Goal: Communication & Community: Answer question/provide support

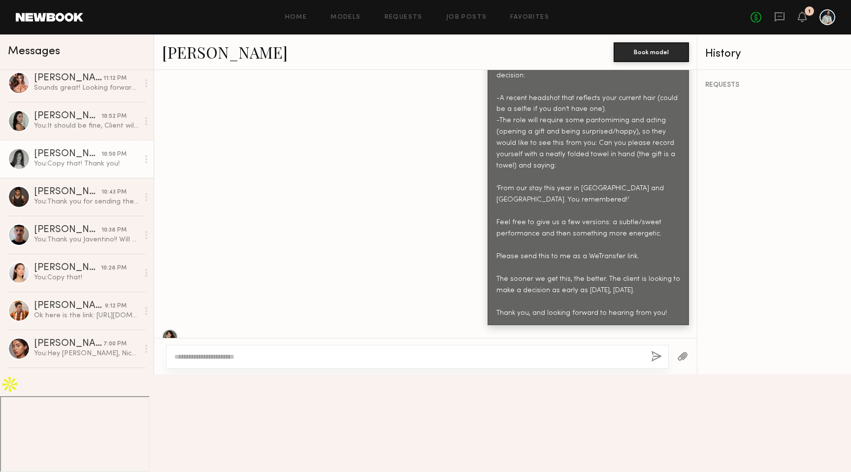
scroll to position [542, 0]
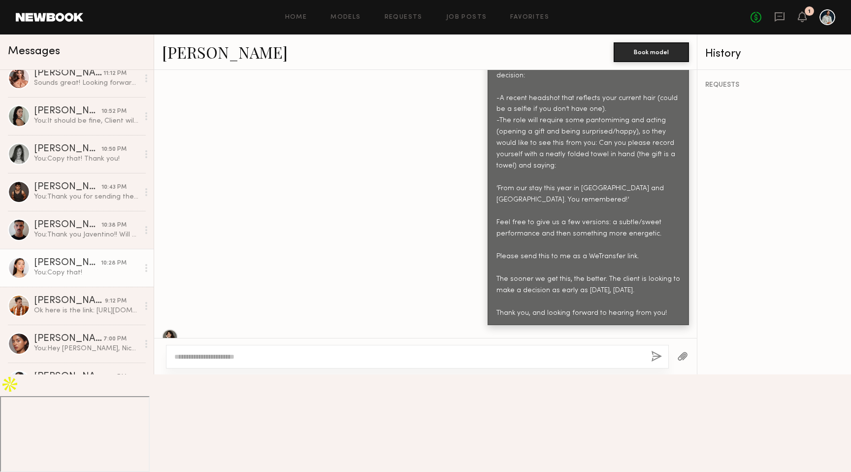
click at [71, 268] on div "You: Copy that!" at bounding box center [86, 272] width 105 height 9
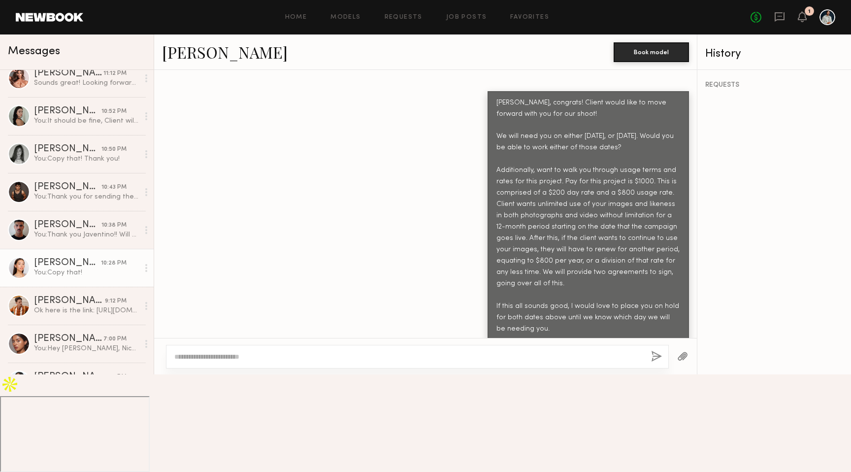
scroll to position [499, 0]
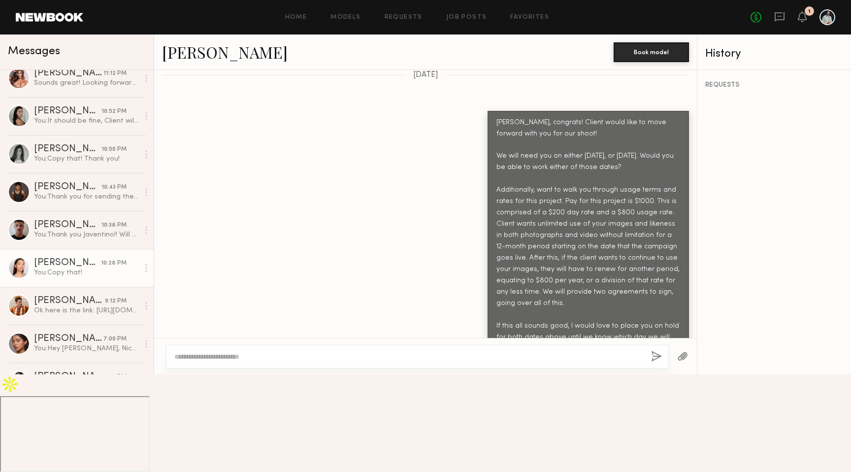
drag, startPoint x: 553, startPoint y: 346, endPoint x: 486, endPoint y: 97, distance: 258.6
click at [486, 111] on div "[PERSON_NAME], congrats! Client would like to move forward with you for our sho…" at bounding box center [425, 236] width 543 height 250
copy div "[PERSON_NAME], congrats! Client would like to move forward with you for our sho…"
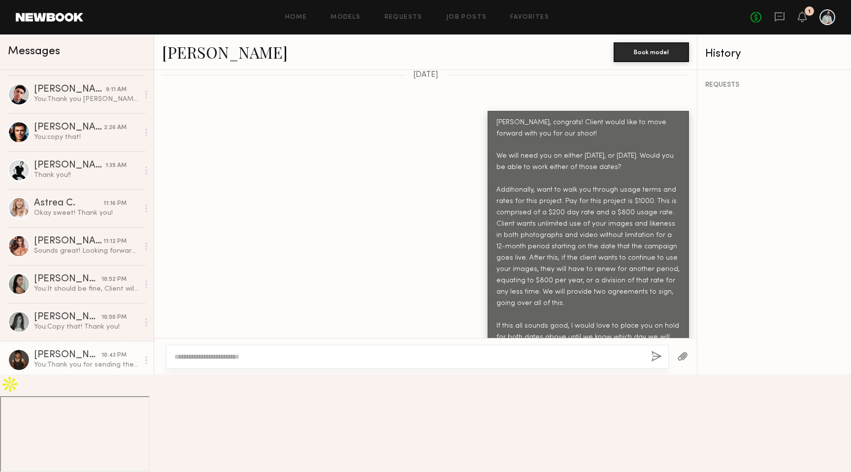
scroll to position [371, 0]
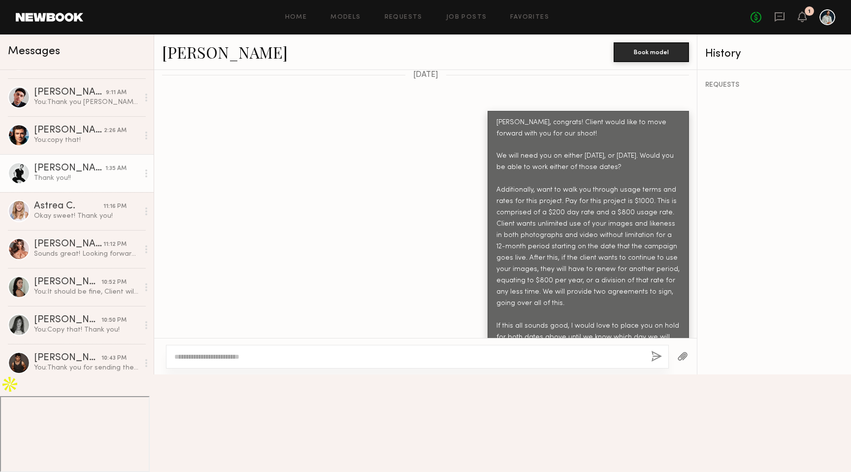
click at [80, 176] on div "Thank you!!" at bounding box center [86, 177] width 105 height 9
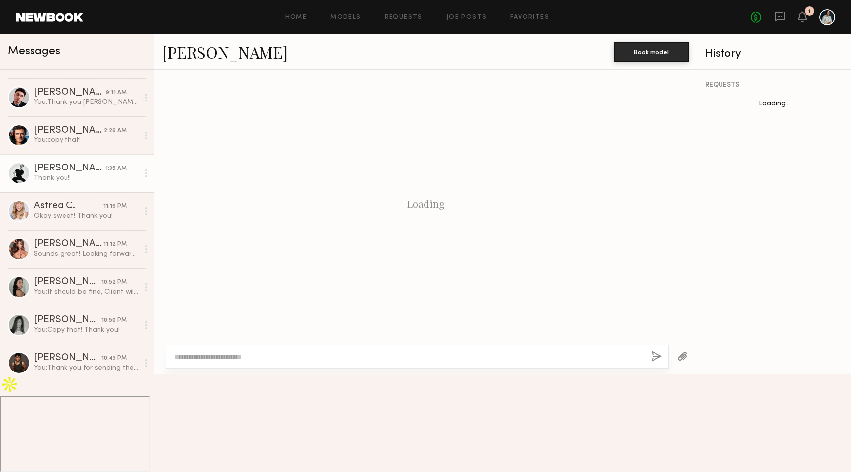
scroll to position [657, 0]
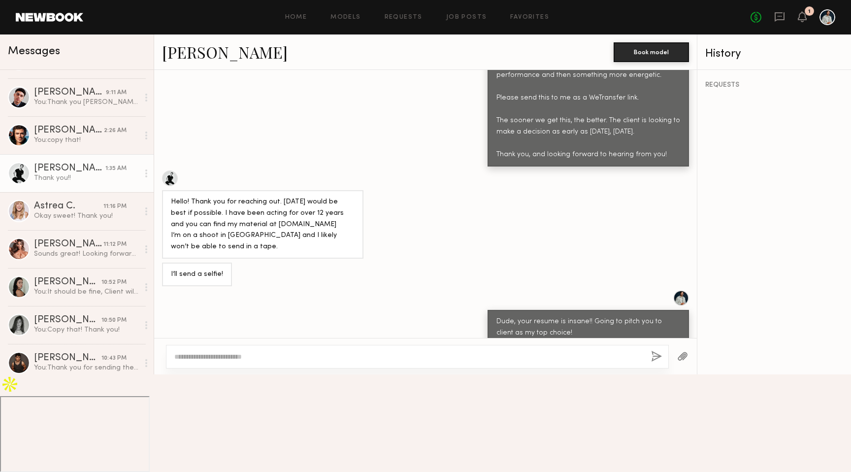
click at [262, 361] on textarea at bounding box center [408, 357] width 469 height 10
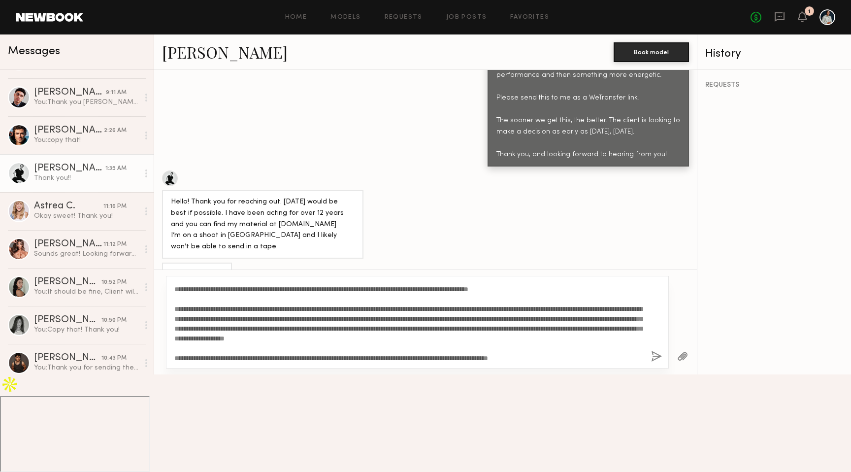
scroll to position [0, 0]
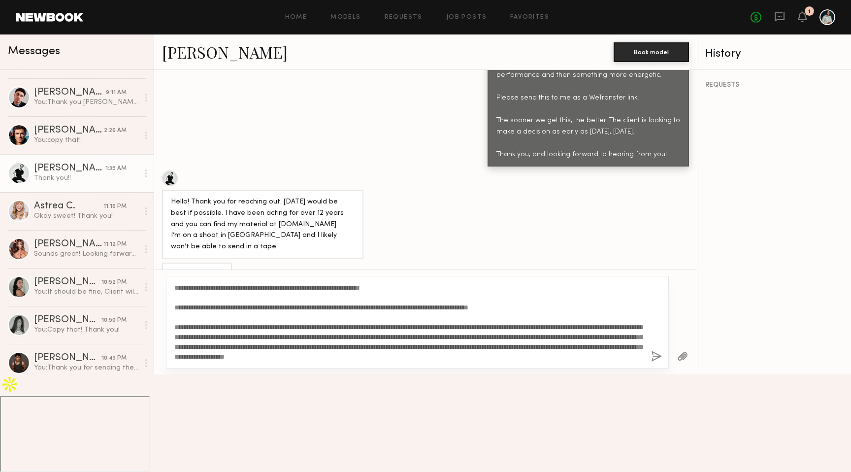
click at [181, 361] on textarea "**********" at bounding box center [408, 322] width 469 height 79
click at [501, 361] on textarea "**********" at bounding box center [408, 322] width 469 height 79
type textarea "**********"
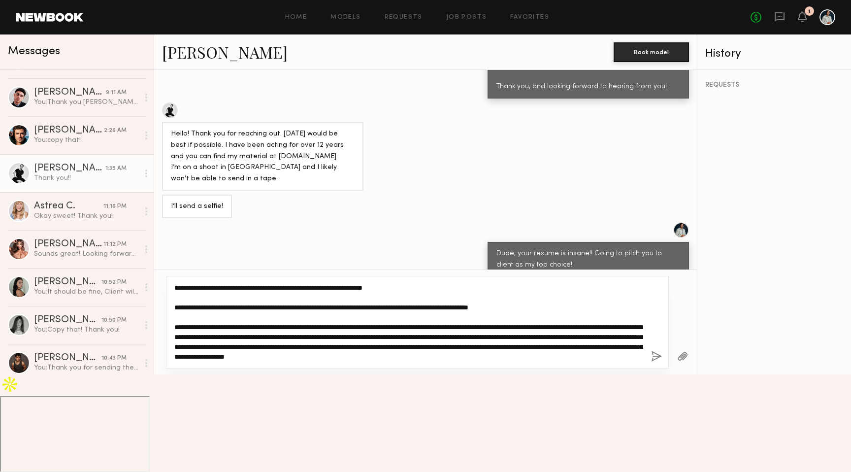
scroll to position [20, 0]
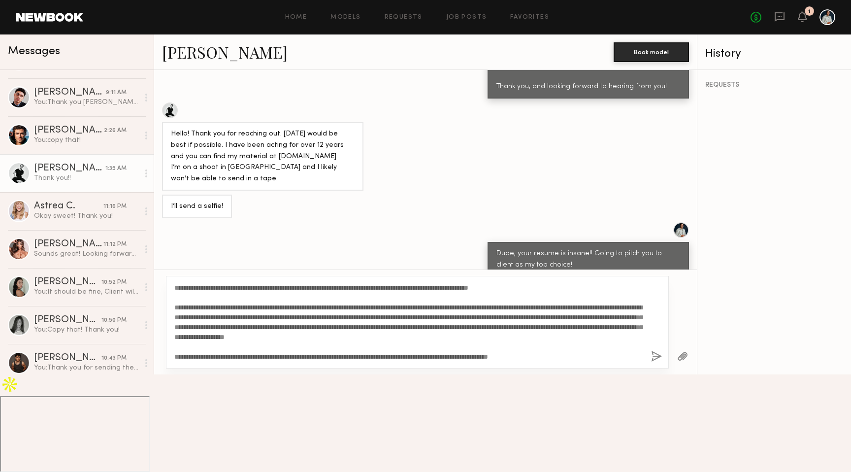
click at [654, 363] on button "button" at bounding box center [656, 357] width 11 height 12
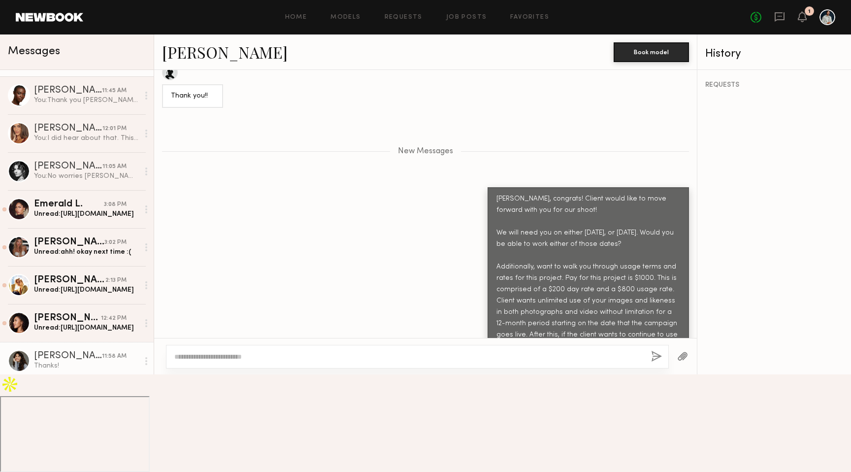
scroll to position [34, 0]
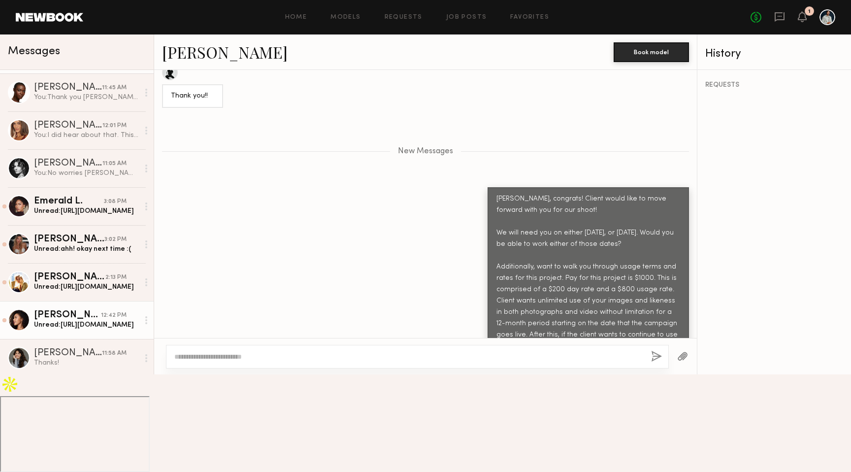
click at [70, 317] on div "[PERSON_NAME]" at bounding box center [67, 315] width 67 height 10
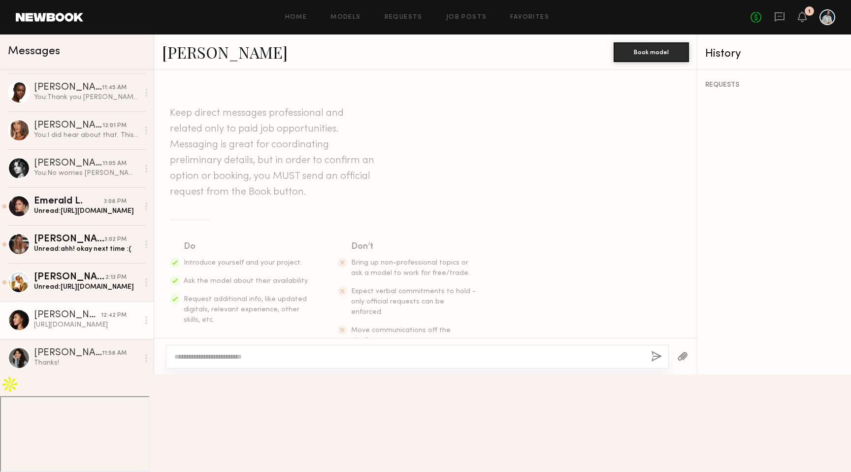
scroll to position [643, 0]
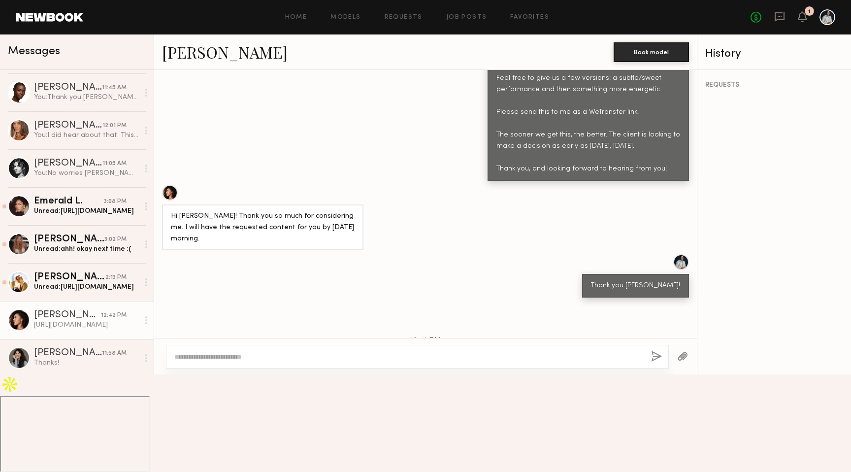
click at [206, 442] on div "[URL][DOMAIN_NAME]" at bounding box center [208, 447] width 74 height 11
copy div "[URL][DOMAIN_NAME]"
click at [226, 442] on div "[URL][DOMAIN_NAME]" at bounding box center [208, 447] width 74 height 11
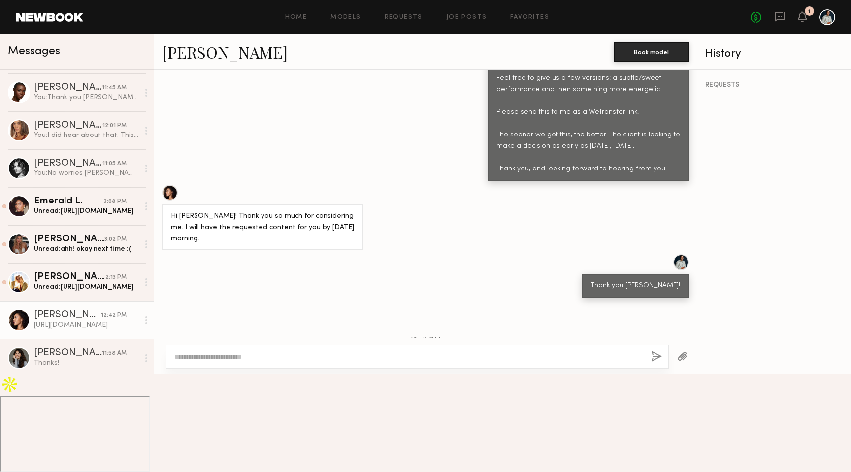
click at [226, 442] on div "[URL][DOMAIN_NAME]" at bounding box center [208, 447] width 74 height 11
copy div "[URL][DOMAIN_NAME]"
click at [250, 361] on textarea at bounding box center [408, 357] width 469 height 10
type textarea "**********"
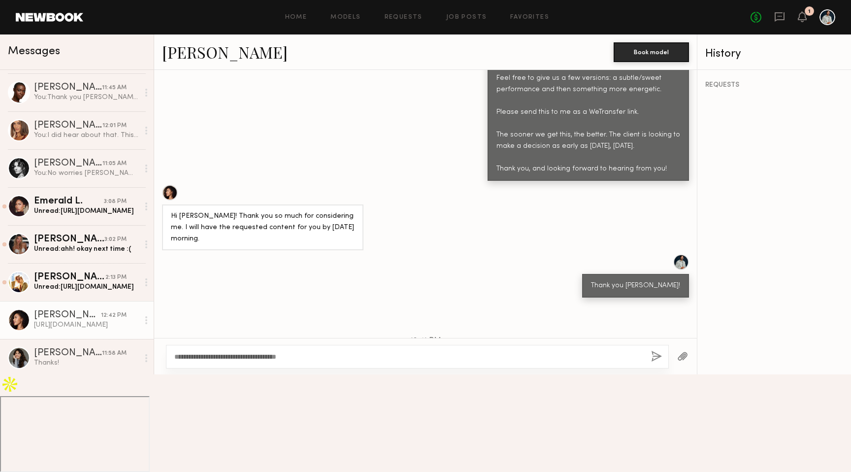
click at [656, 363] on button "button" at bounding box center [656, 357] width 11 height 12
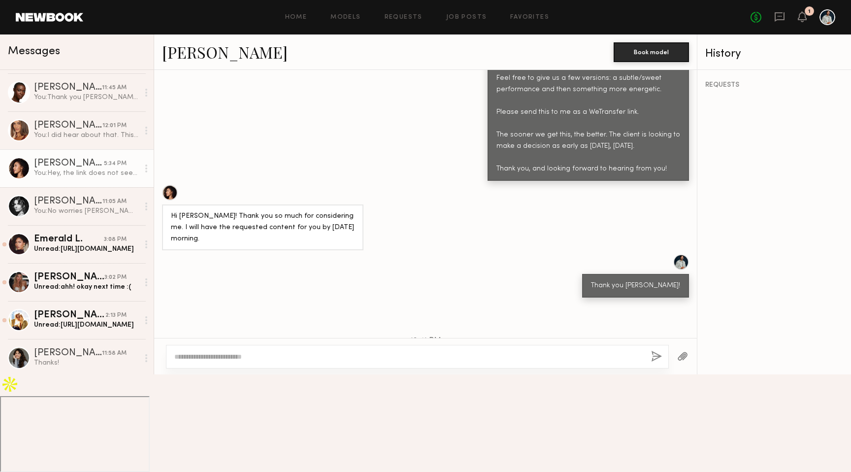
scroll to position [746, 0]
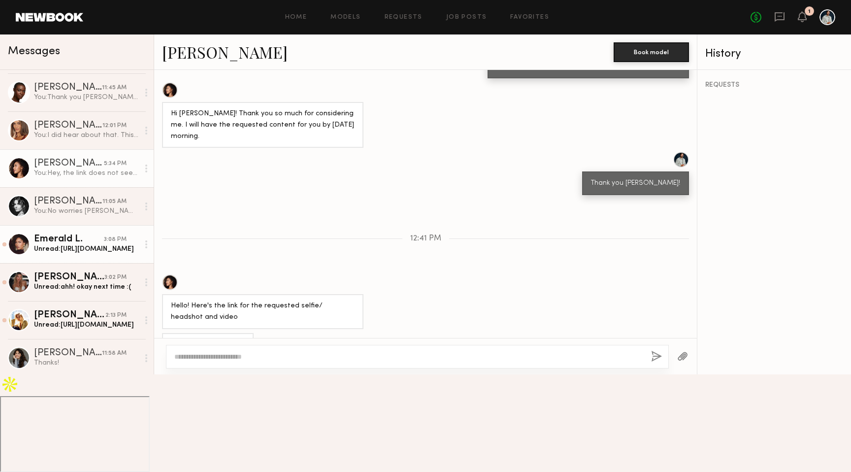
click at [76, 253] on div "Unread: [URL][DOMAIN_NAME]" at bounding box center [86, 248] width 105 height 9
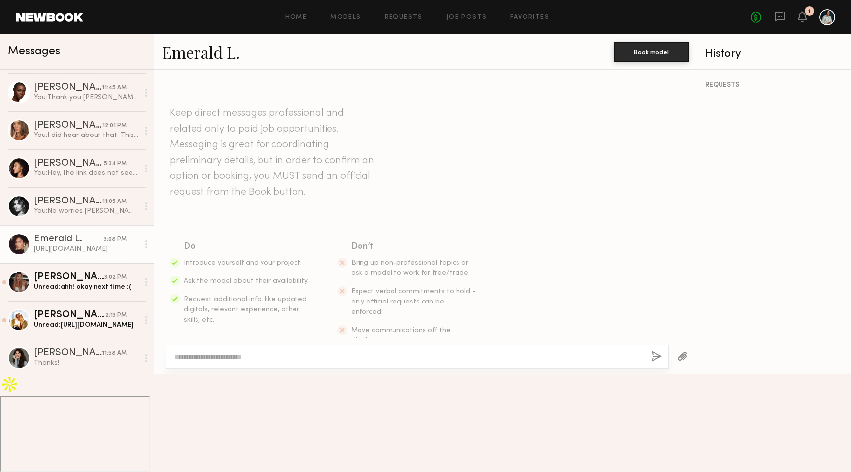
scroll to position [632, 0]
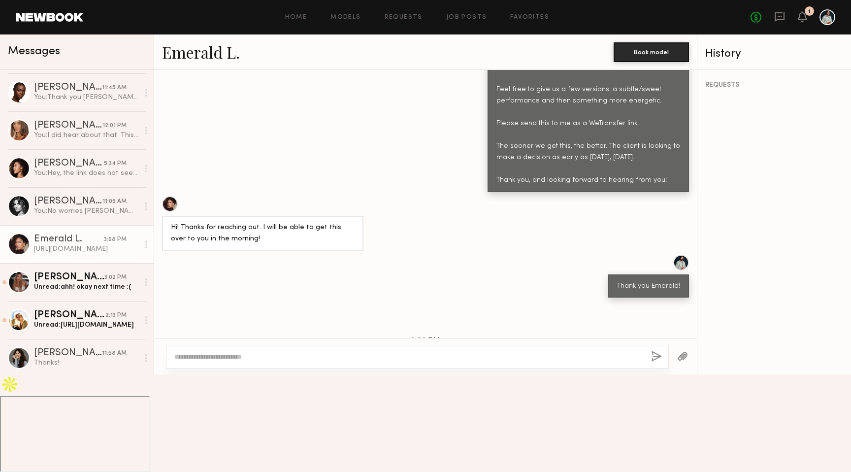
click at [215, 430] on div "[URL][DOMAIN_NAME]" at bounding box center [208, 435] width 74 height 11
copy div "[URL][DOMAIN_NAME]"
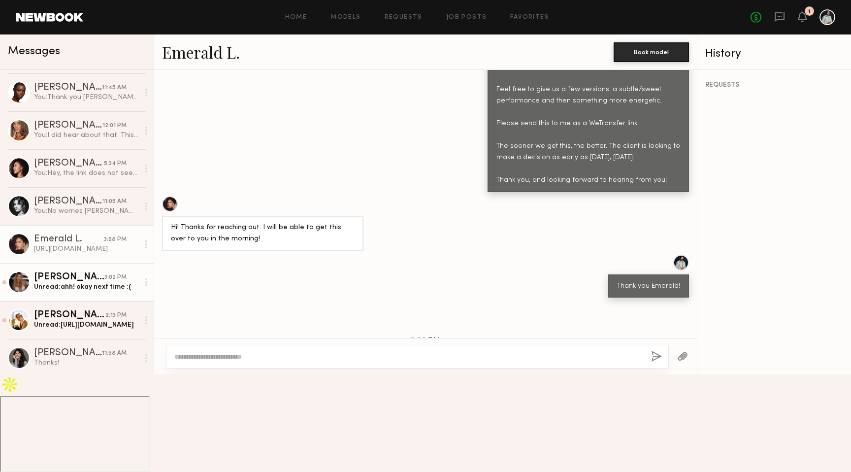
click at [95, 287] on div "Unread: ahh! okay next time :(" at bounding box center [86, 286] width 105 height 9
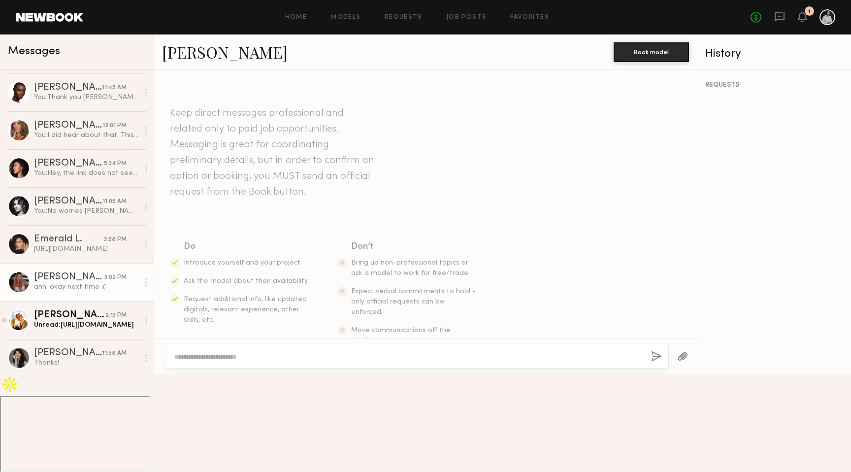
scroll to position [635, 0]
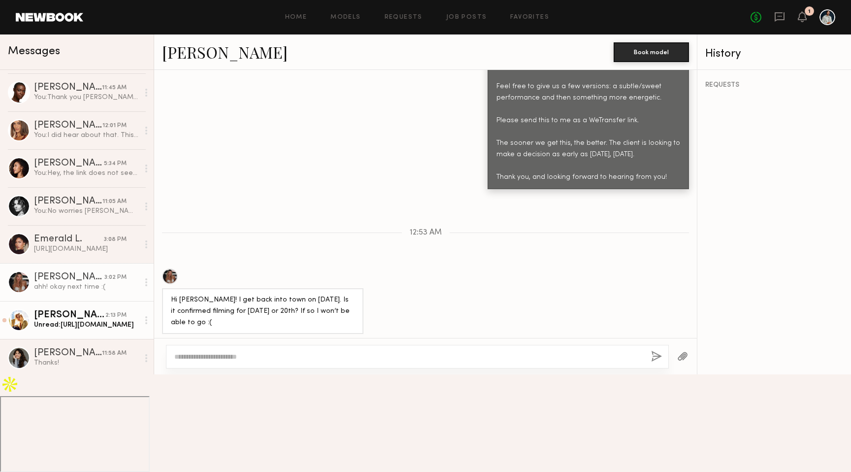
click at [98, 322] on div "Unread: [URL][DOMAIN_NAME]" at bounding box center [86, 324] width 105 height 9
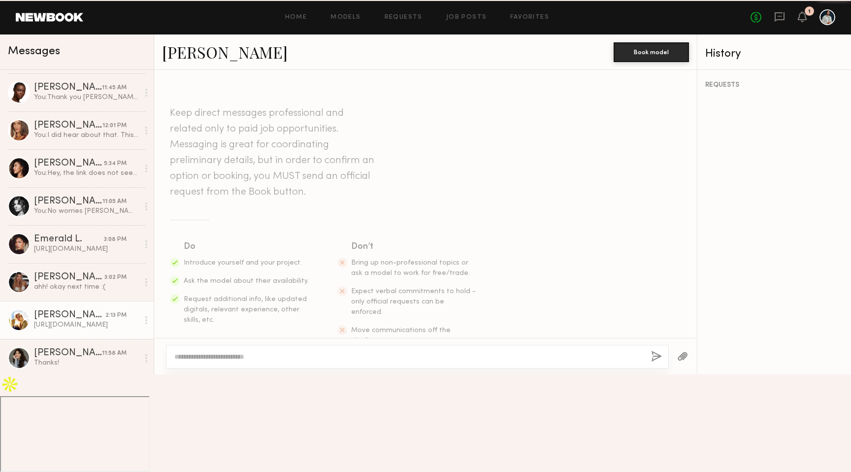
scroll to position [854, 0]
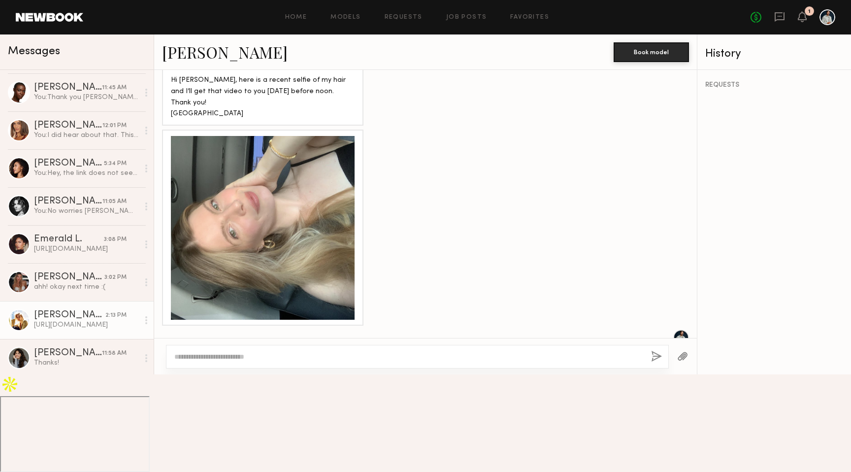
click at [214, 430] on div "[URL][DOMAIN_NAME]" at bounding box center [208, 435] width 74 height 11
click at [208, 430] on div "[URL][DOMAIN_NAME]" at bounding box center [208, 435] width 74 height 11
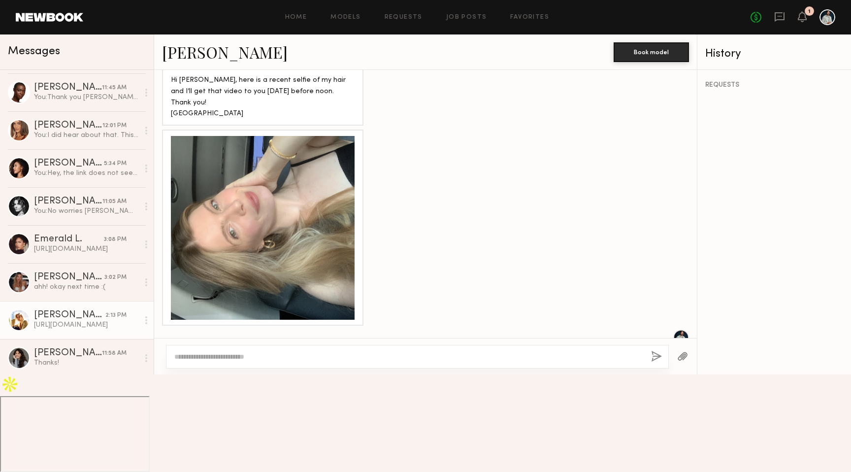
copy div "[URL][DOMAIN_NAME]"
click at [101, 357] on div "[PERSON_NAME]" at bounding box center [68, 353] width 68 height 10
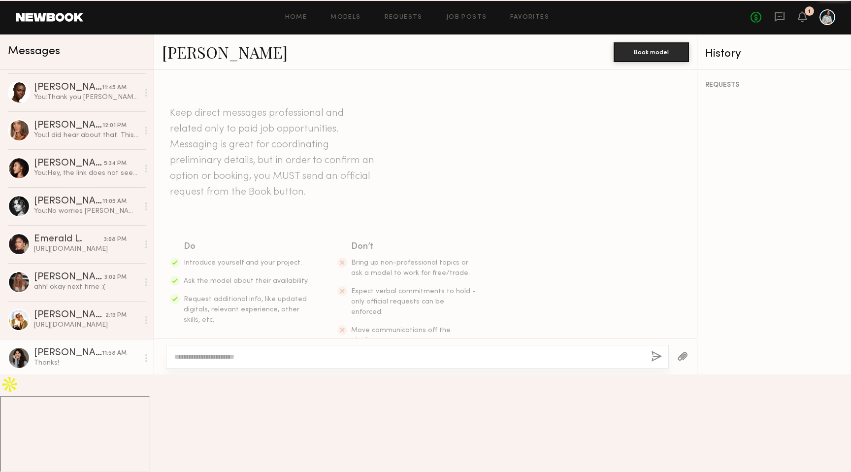
scroll to position [643, 0]
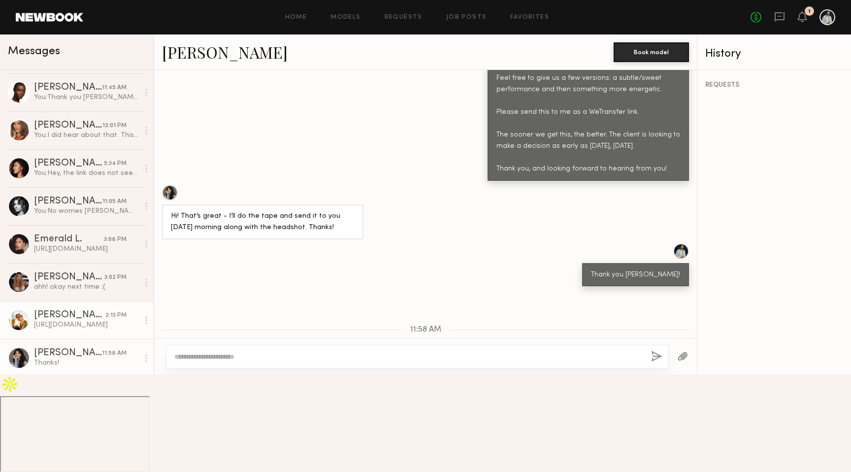
click at [96, 317] on div "[PERSON_NAME]" at bounding box center [69, 315] width 71 height 10
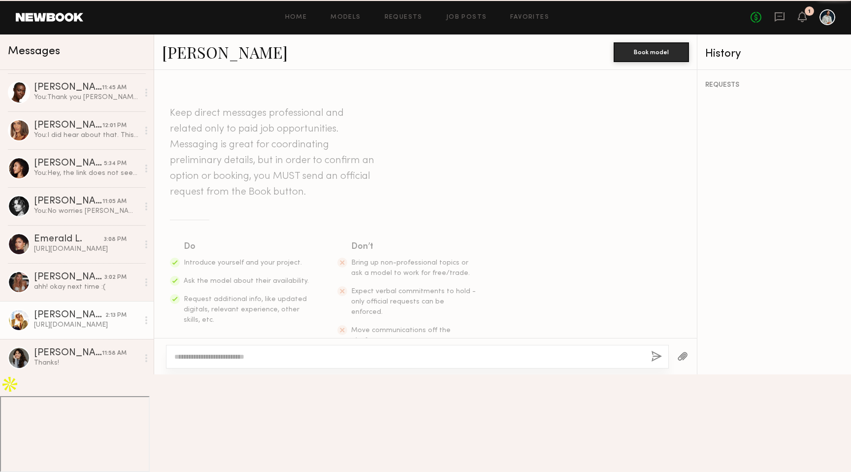
scroll to position [854, 0]
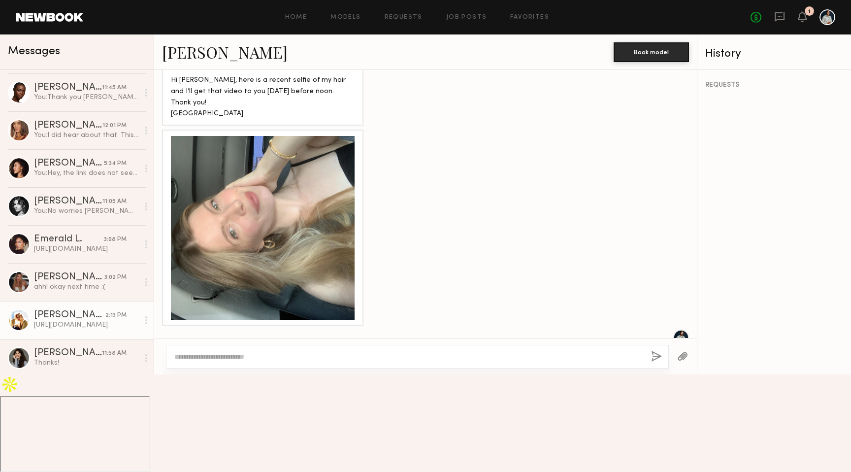
click at [222, 361] on textarea at bounding box center [408, 357] width 469 height 10
type textarea "**********"
click at [649, 368] on div "**********" at bounding box center [417, 357] width 503 height 24
click at [654, 363] on button "button" at bounding box center [656, 357] width 11 height 12
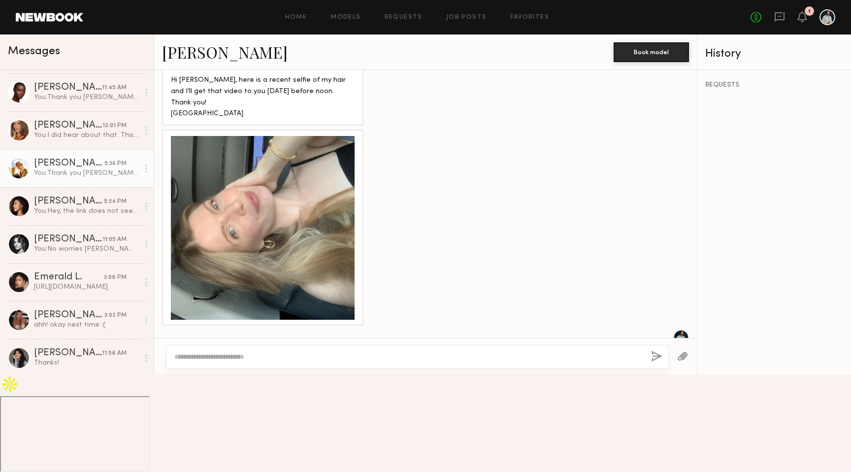
scroll to position [957, 0]
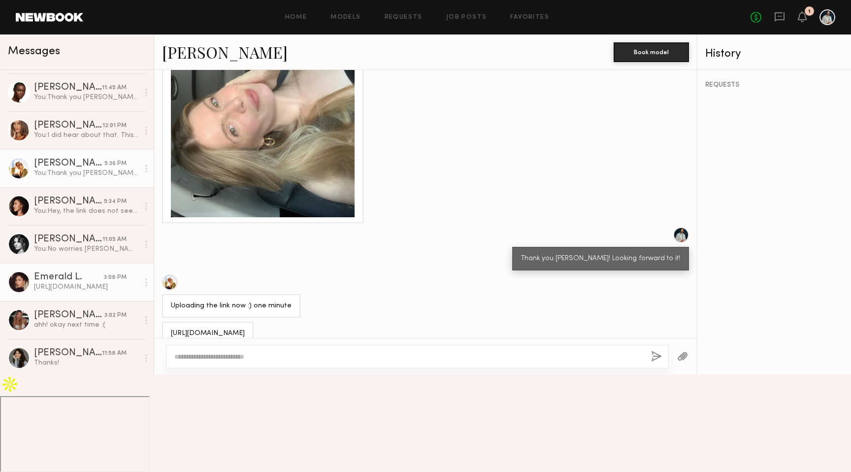
click at [78, 285] on div "[URL][DOMAIN_NAME]" at bounding box center [86, 286] width 105 height 9
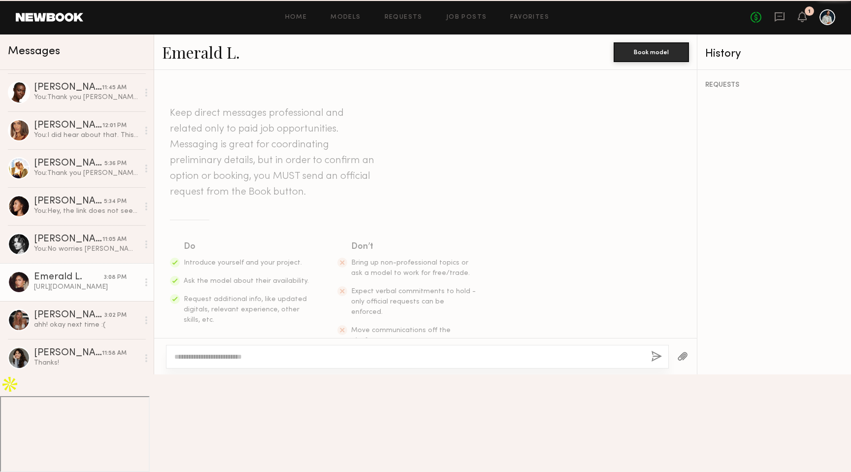
scroll to position [632, 0]
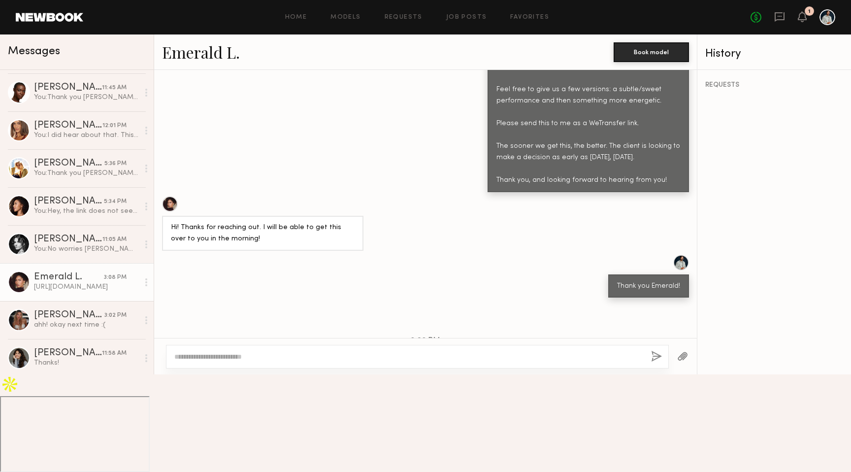
click at [214, 361] on textarea at bounding box center [408, 357] width 469 height 10
type textarea "**********"
click at [656, 363] on button "button" at bounding box center [656, 357] width 11 height 12
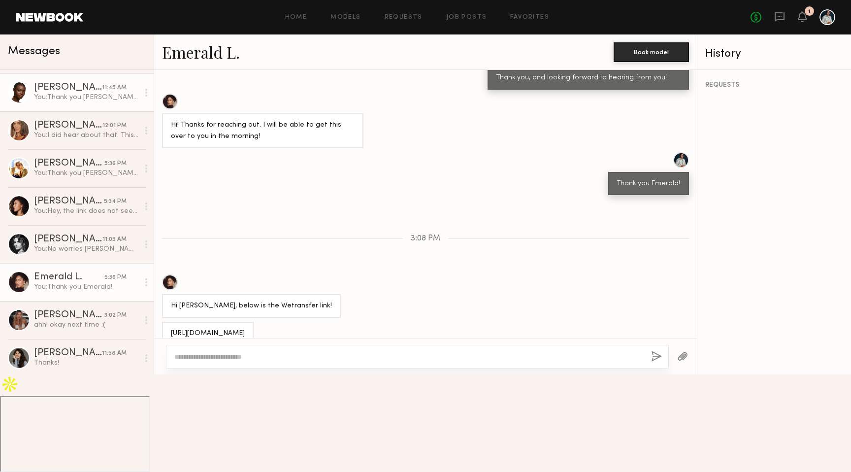
scroll to position [0, 0]
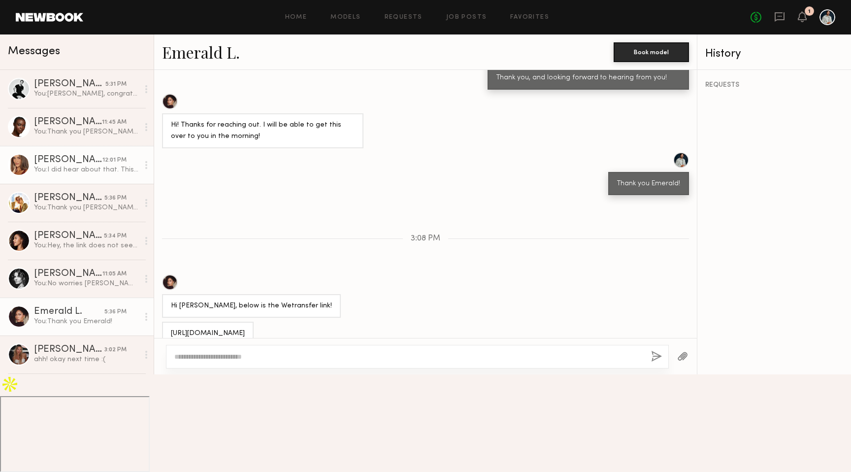
click at [73, 161] on div "[PERSON_NAME]" at bounding box center [68, 160] width 68 height 10
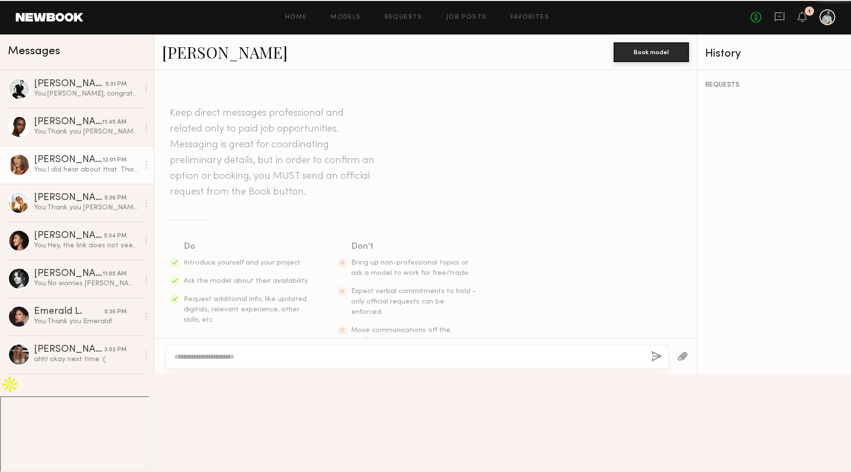
scroll to position [752, 0]
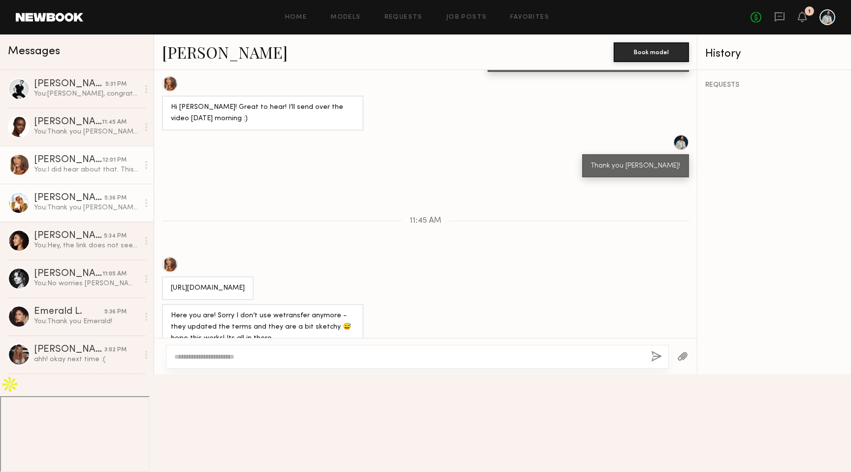
click at [74, 196] on div "[PERSON_NAME]" at bounding box center [69, 198] width 70 height 10
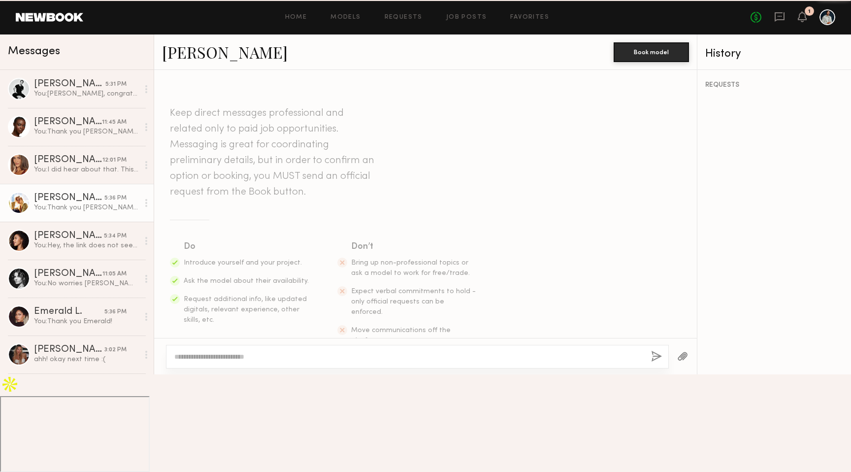
scroll to position [882, 0]
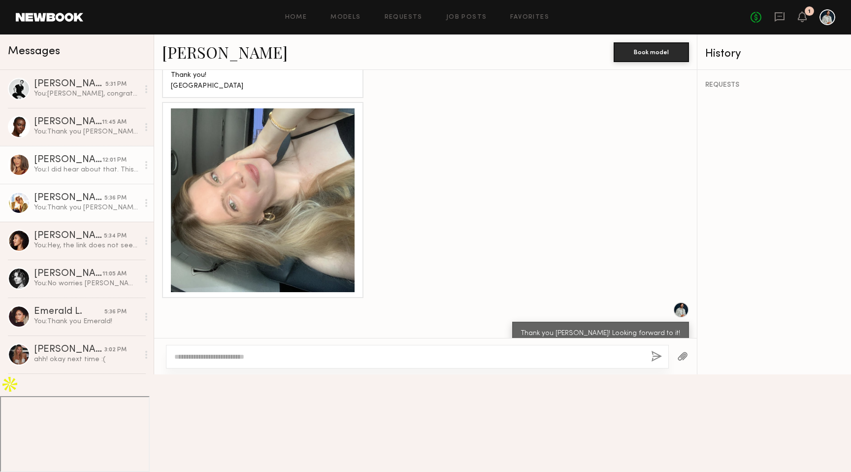
click at [78, 160] on div "[PERSON_NAME]" at bounding box center [68, 160] width 68 height 10
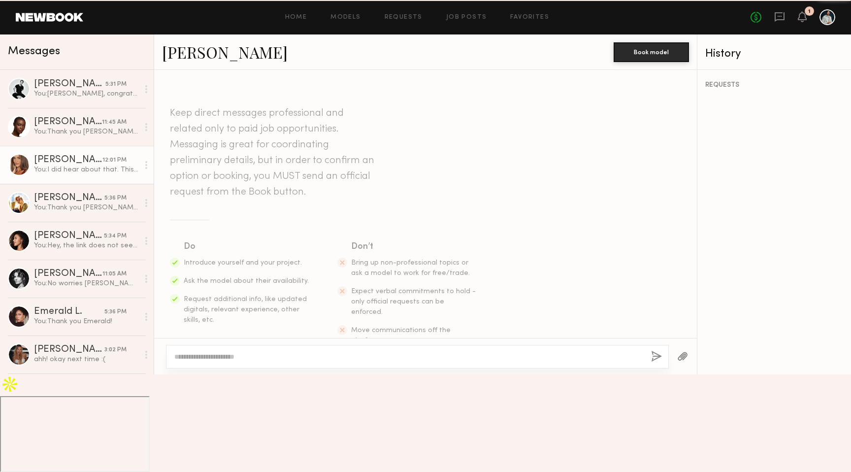
scroll to position [752, 0]
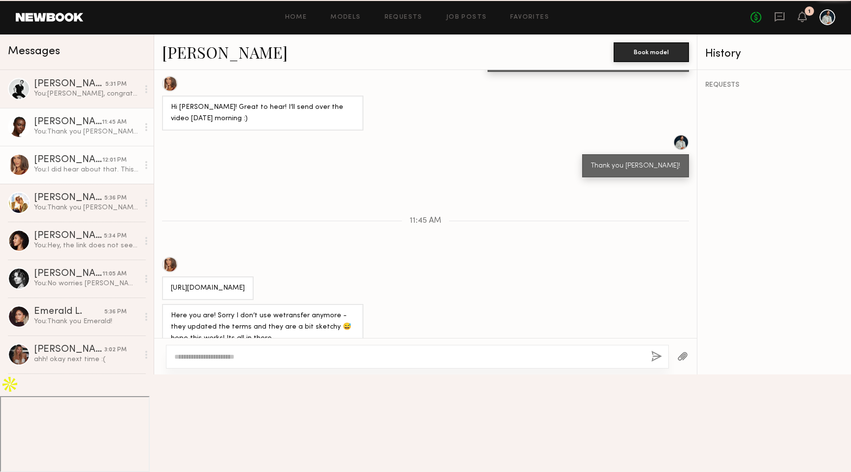
click at [78, 128] on div "You: Thank you [PERSON_NAME]!" at bounding box center [86, 131] width 105 height 9
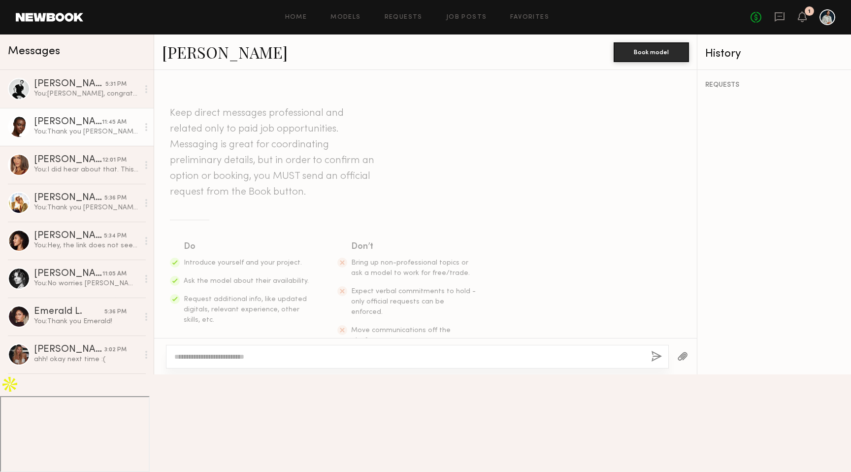
scroll to position [1085, 0]
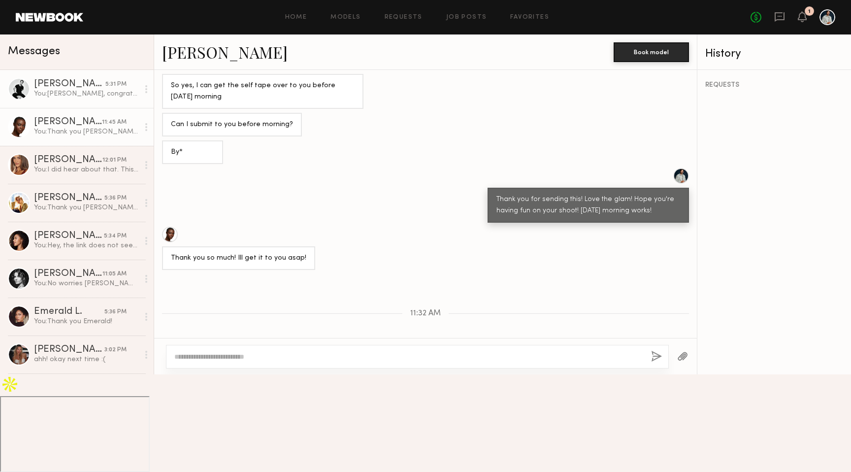
click at [72, 81] on div "[PERSON_NAME]" at bounding box center [69, 84] width 71 height 10
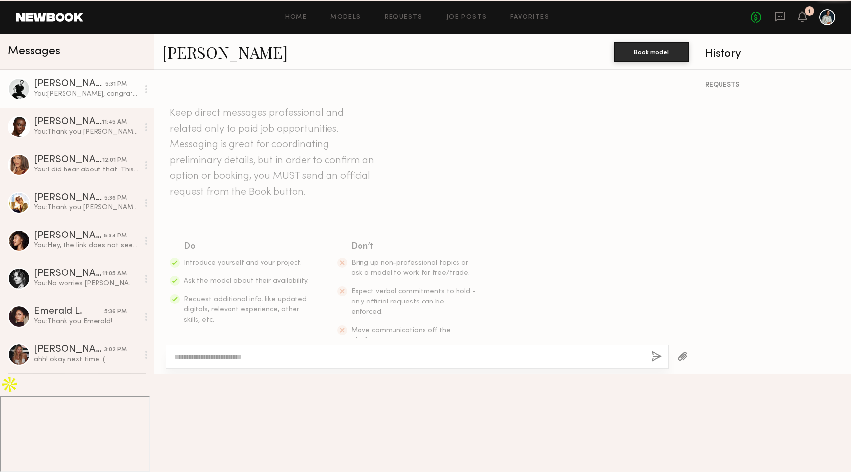
scroll to position [942, 0]
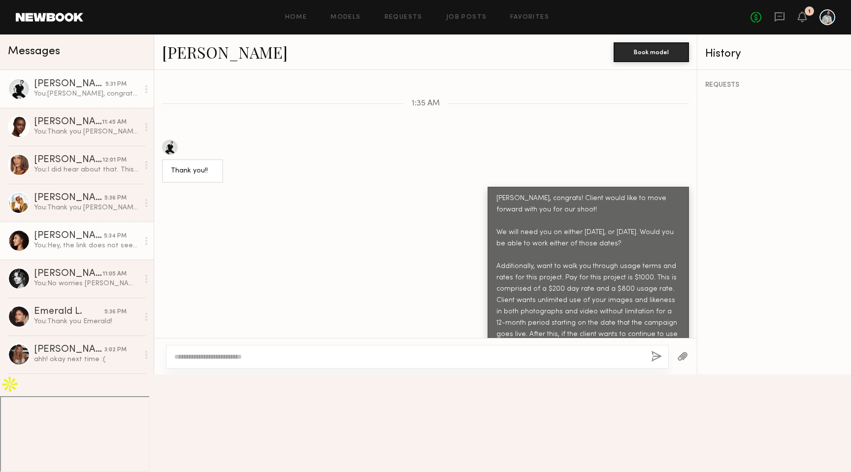
click at [78, 246] on div "You: Hey, the link does not seem to be working" at bounding box center [86, 245] width 105 height 9
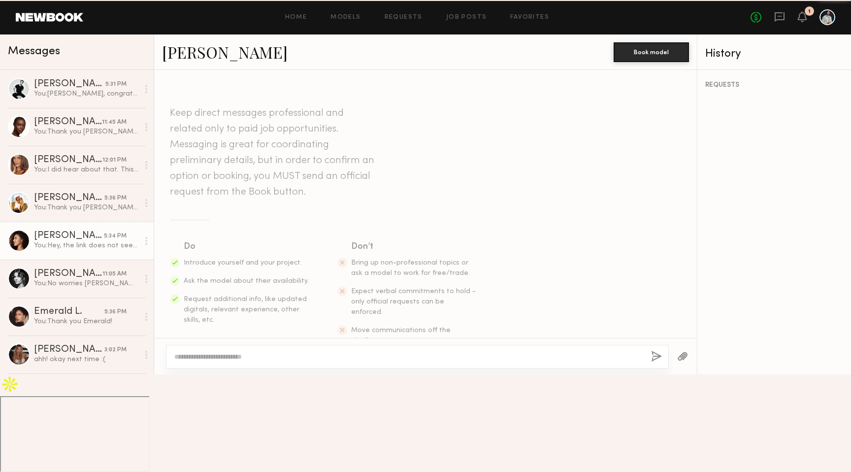
scroll to position [671, 0]
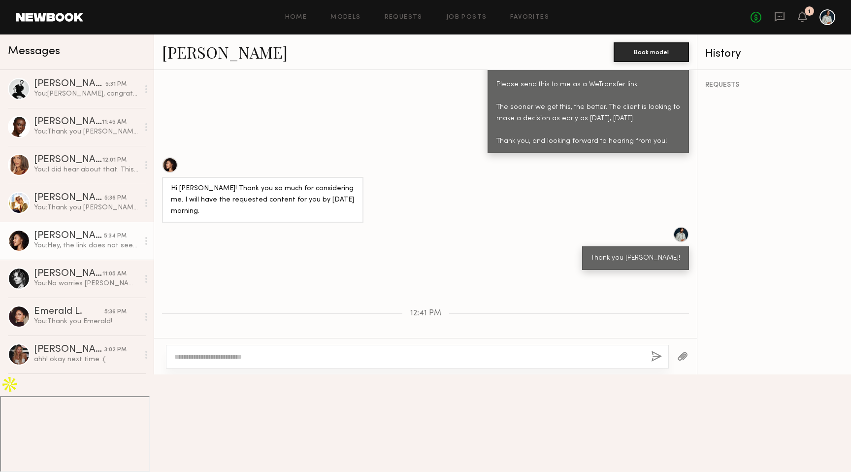
click at [201, 414] on div "[URL][DOMAIN_NAME]" at bounding box center [208, 419] width 74 height 11
click at [198, 414] on div "[URL][DOMAIN_NAME]" at bounding box center [208, 419] width 74 height 11
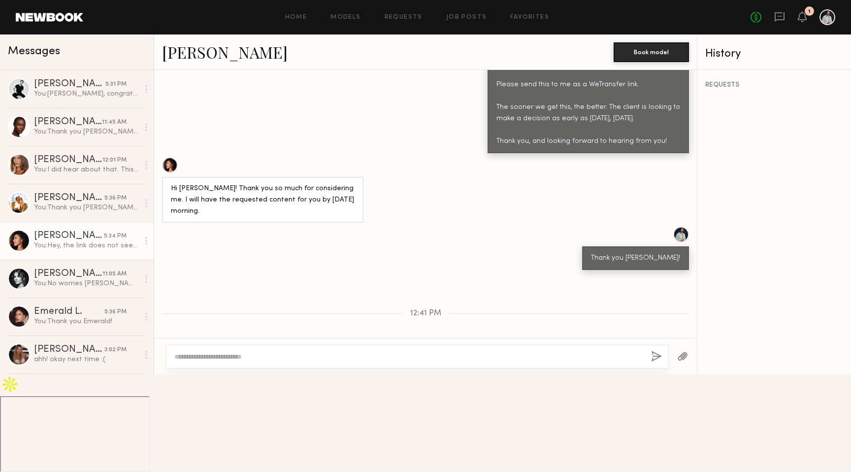
copy div "[URL][DOMAIN_NAME]"
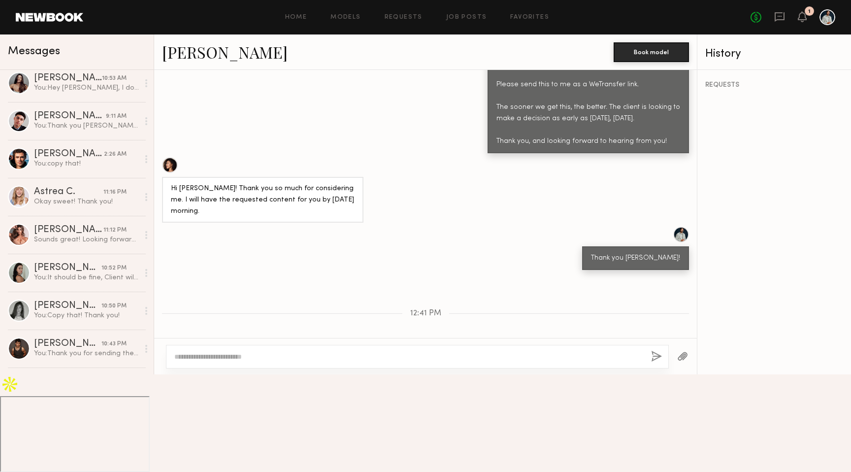
scroll to position [390, 0]
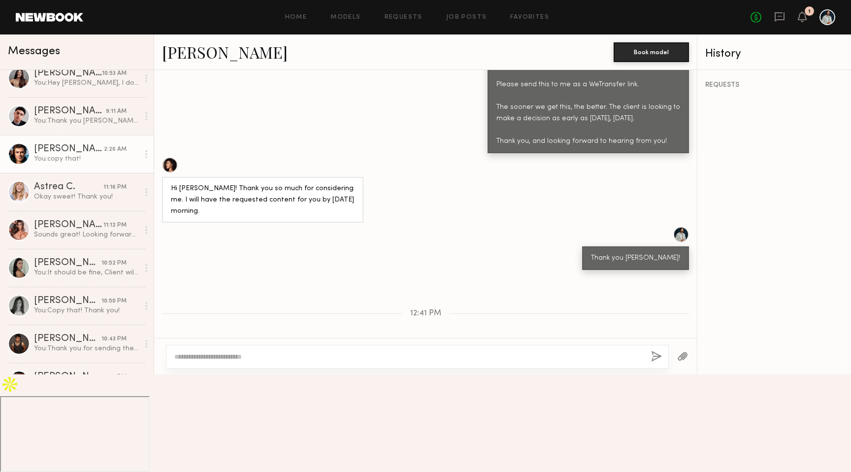
click at [88, 158] on div "You: copy that!" at bounding box center [86, 158] width 105 height 9
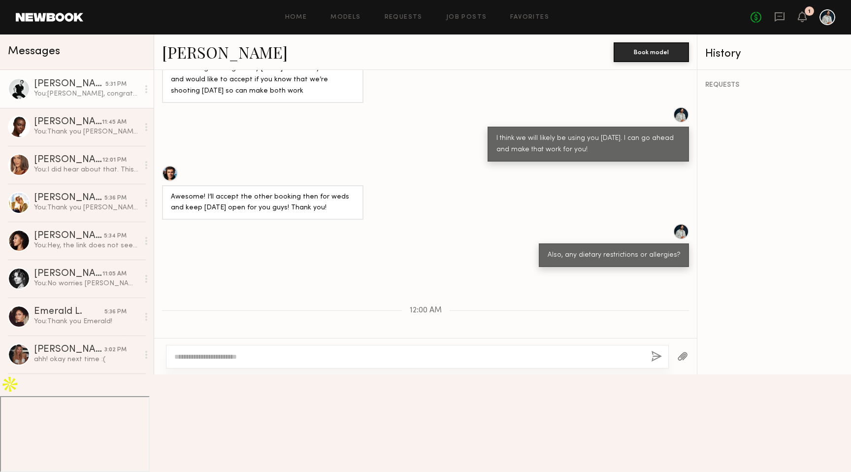
click at [74, 91] on div "You: [PERSON_NAME], congrats! Client would like to move forward with you for ou…" at bounding box center [86, 93] width 105 height 9
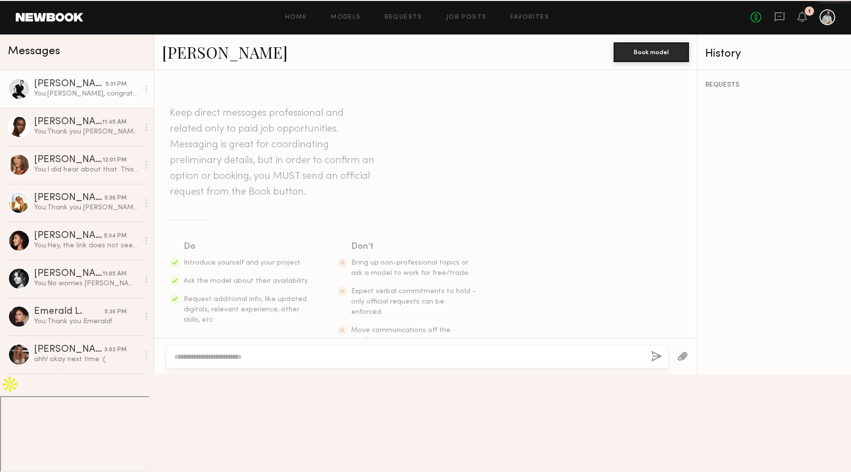
scroll to position [942, 0]
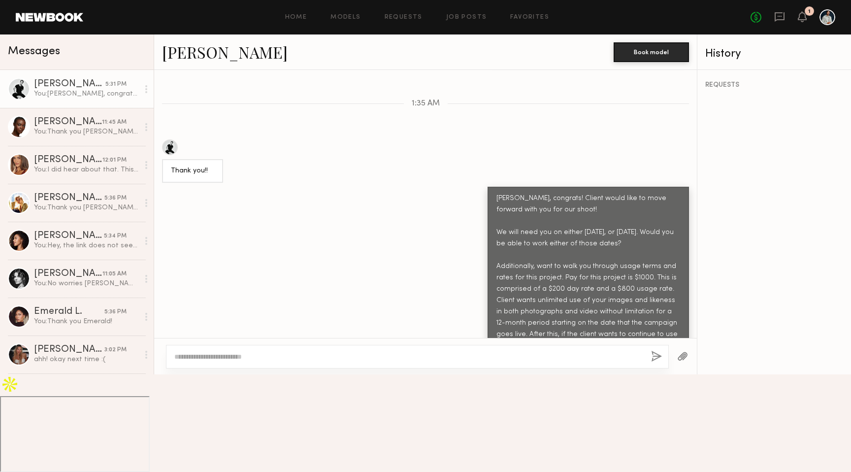
click at [299, 361] on textarea at bounding box center [408, 357] width 469 height 10
drag, startPoint x: 292, startPoint y: 454, endPoint x: 163, endPoint y: 449, distance: 128.7
click at [163, 374] on div "**********" at bounding box center [425, 356] width 543 height 36
type textarea "**********"
click at [655, 363] on button "button" at bounding box center [656, 357] width 11 height 12
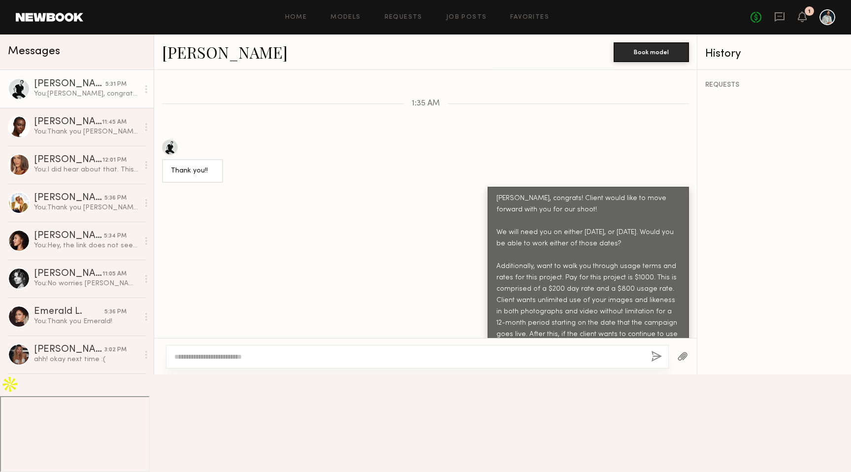
scroll to position [989, 0]
